Goal: Information Seeking & Learning: Learn about a topic

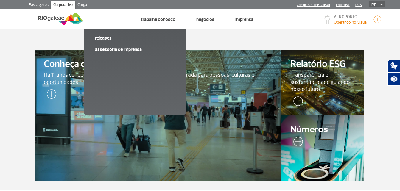
drag, startPoint x: 133, startPoint y: 35, endPoint x: 121, endPoint y: 25, distance: 15.6
click at [133, 35] on section "Conheça o RIOgaleão Há 11 anos conectando o Rio ao mundo e sendo a porta de ent…" at bounding box center [200, 110] width 400 height 161
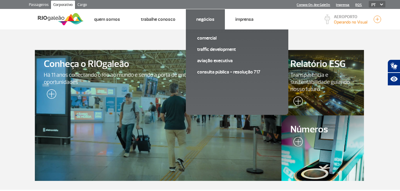
click at [208, 23] on li "Negócios Comercial Traffic Development Aviação Executiva Consulta pública - Res…" at bounding box center [205, 19] width 39 height 20
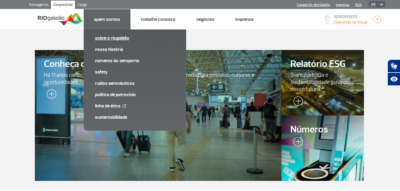
click at [113, 39] on link "Sobre o RIOgaleão" at bounding box center [135, 38] width 80 height 7
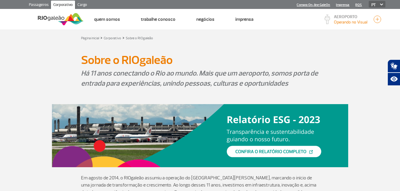
click at [63, 15] on img at bounding box center [61, 19] width 46 height 15
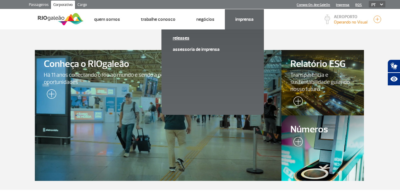
click at [176, 39] on link "Releases" at bounding box center [213, 38] width 80 height 7
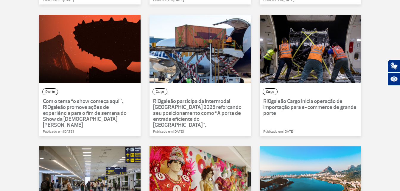
scroll to position [238, 0]
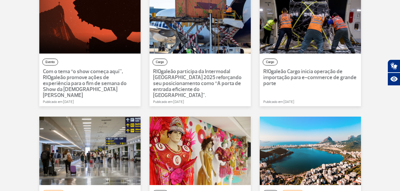
drag, startPoint x: 298, startPoint y: 32, endPoint x: -1, endPoint y: 96, distance: 306.2
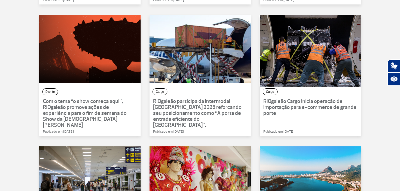
drag, startPoint x: 333, startPoint y: 48, endPoint x: 330, endPoint y: 31, distance: 16.6
click at [330, 31] on div at bounding box center [310, 49] width 111 height 75
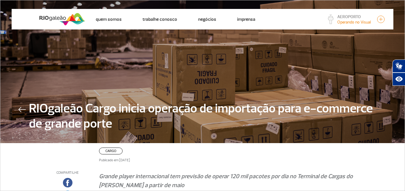
drag, startPoint x: 174, startPoint y: 72, endPoint x: 160, endPoint y: 162, distance: 91.1
click at [160, 162] on p "Publicado em [DATE]" at bounding box center [229, 160] width 260 height 5
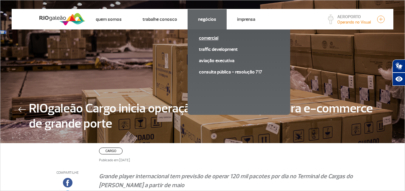
click at [204, 38] on link "Comercial" at bounding box center [239, 38] width 80 height 7
